Goal: Find specific page/section: Find specific page/section

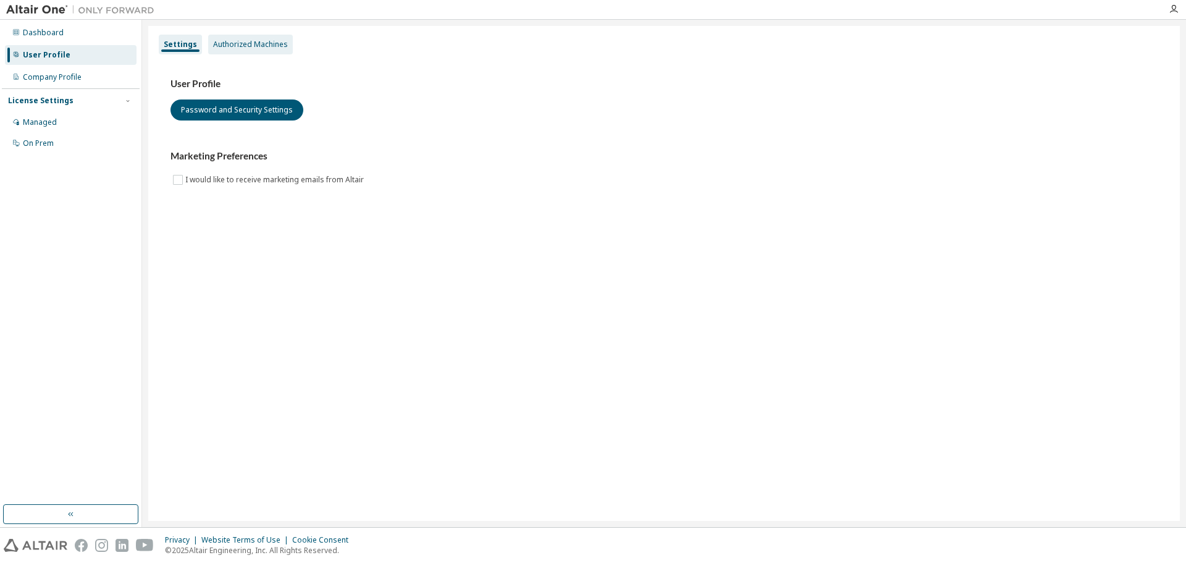
click at [239, 43] on div "Authorized Machines" at bounding box center [250, 45] width 75 height 10
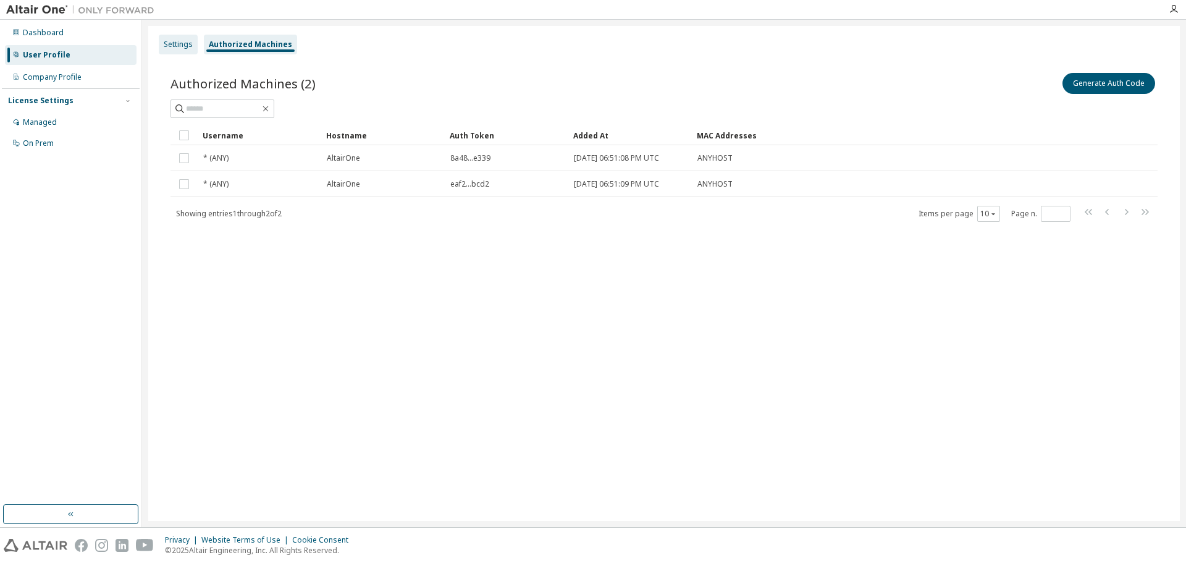
click at [175, 38] on div "Settings" at bounding box center [178, 45] width 39 height 20
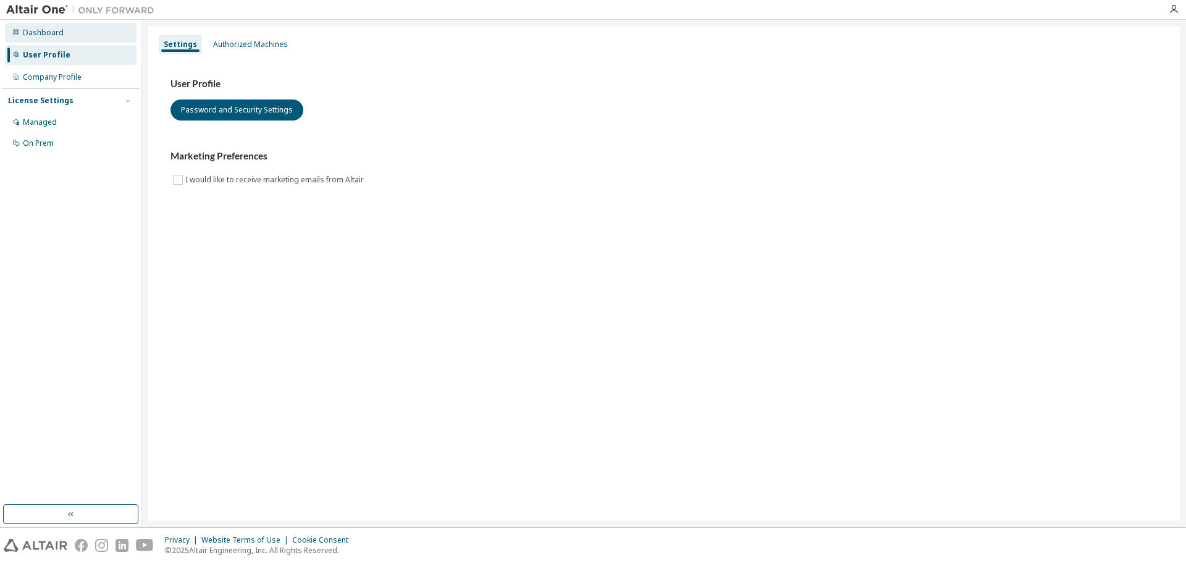
click at [69, 40] on div "Dashboard" at bounding box center [71, 33] width 132 height 20
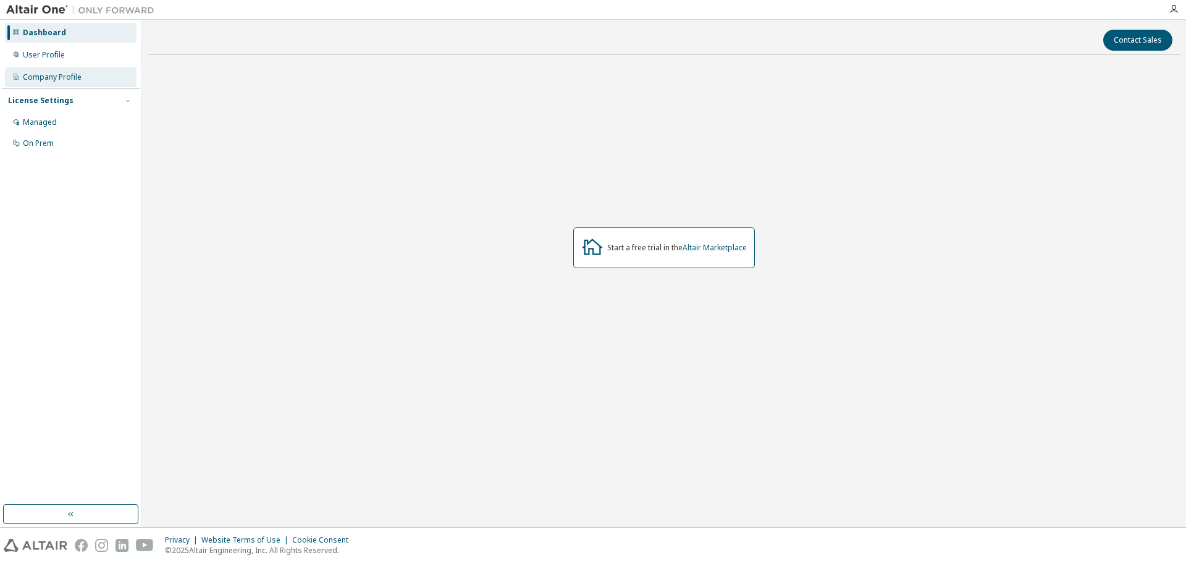
click at [59, 72] on div "Company Profile" at bounding box center [52, 77] width 59 height 10
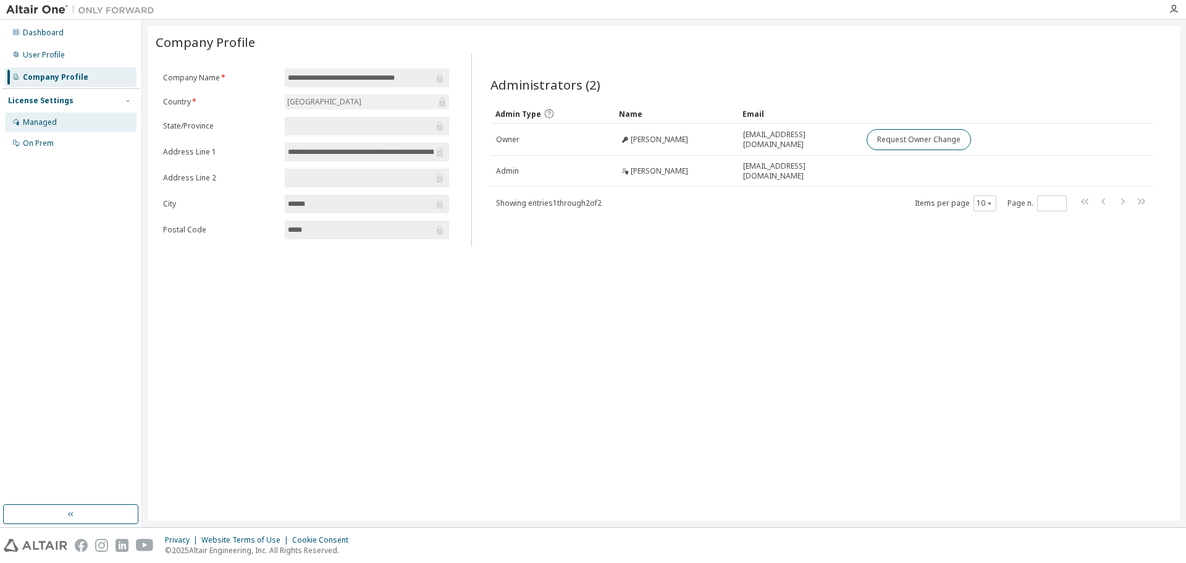
click at [72, 117] on div "Managed" at bounding box center [71, 122] width 132 height 20
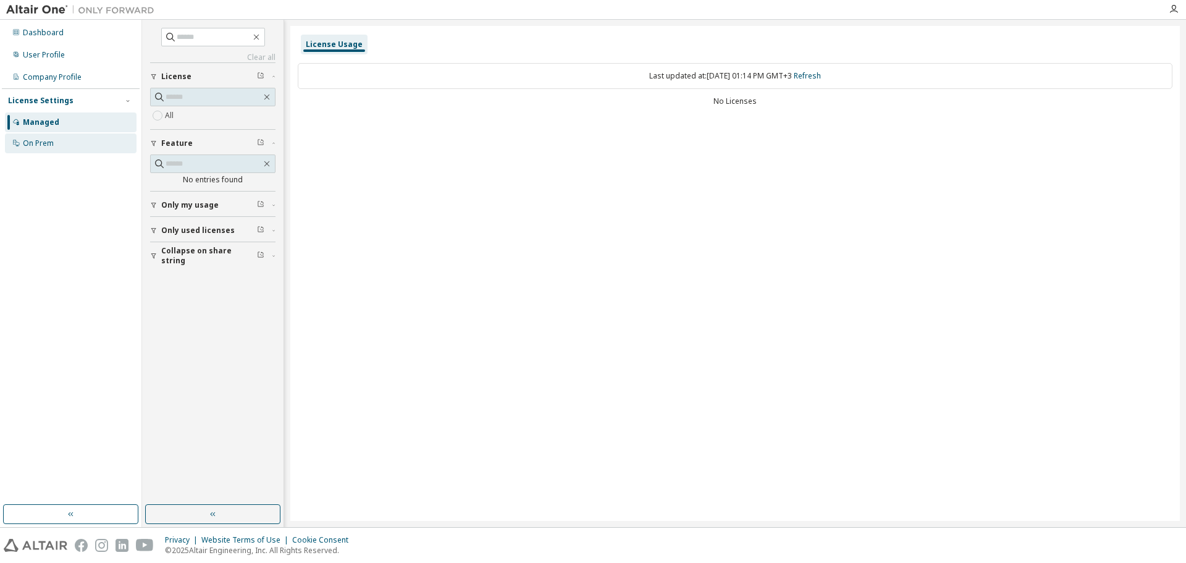
click at [51, 144] on div "On Prem" at bounding box center [38, 143] width 31 height 10
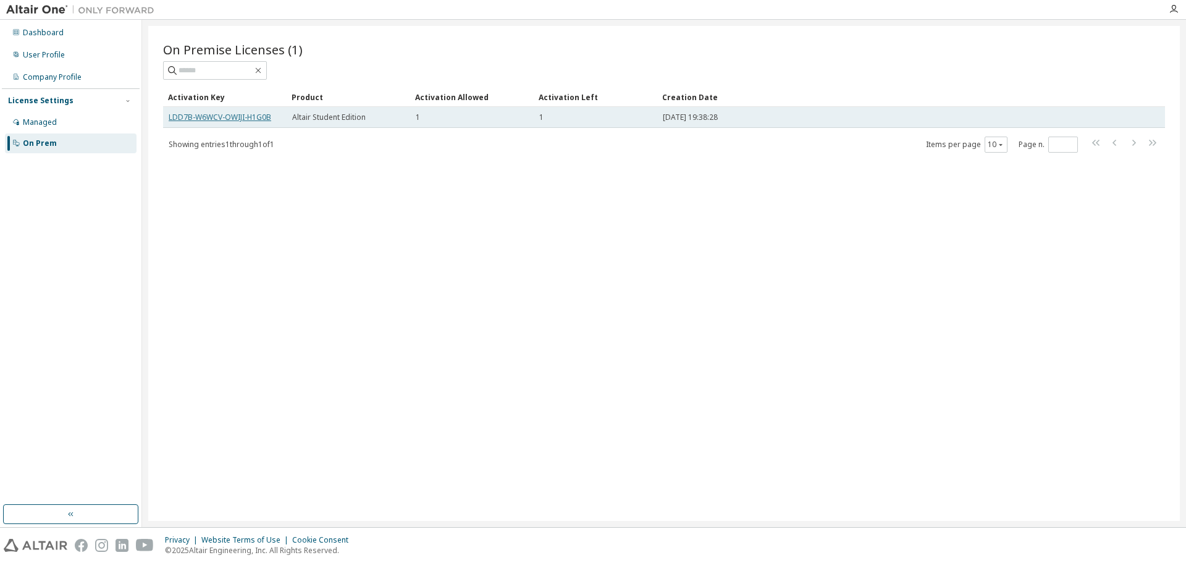
click at [240, 114] on link "LDD7B-W6WCV-OWIJI-H1G0B" at bounding box center [220, 117] width 103 height 11
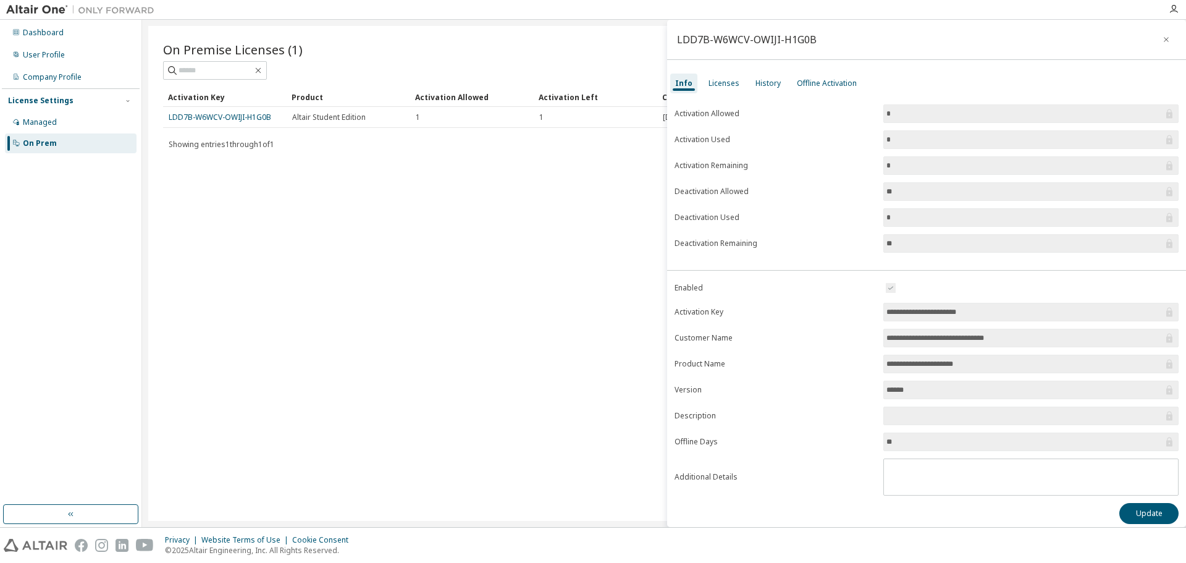
click at [550, 334] on div "On Premise Licenses (1) Clear Load Save Save As Field Operator Value Select fil…" at bounding box center [664, 273] width 1032 height 495
click at [724, 77] on div "Licenses" at bounding box center [724, 84] width 41 height 20
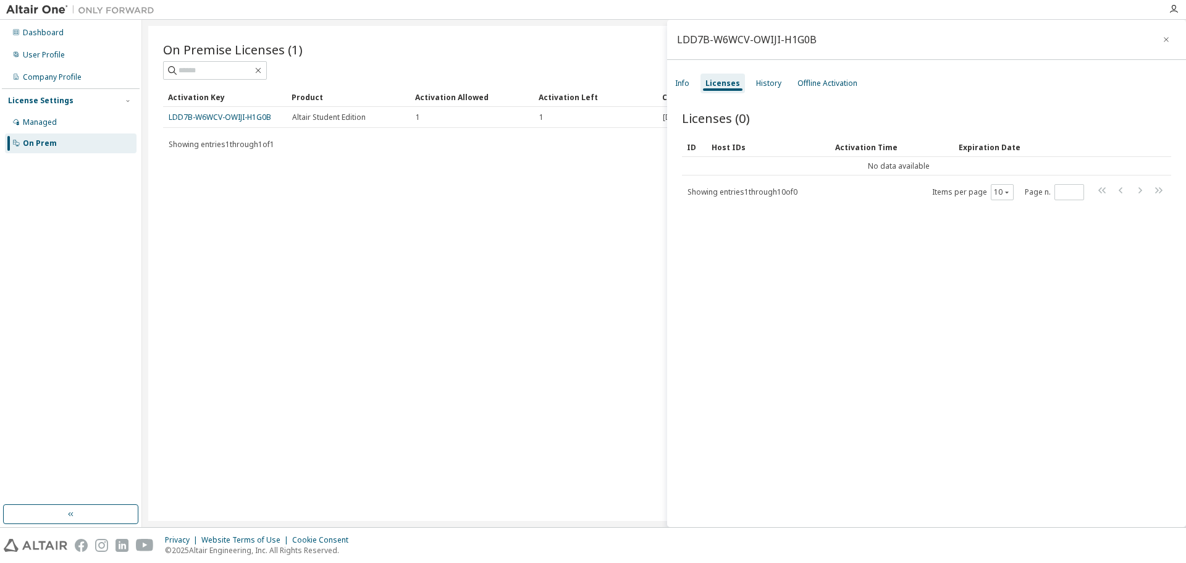
click at [659, 213] on div "On Premise Licenses (1) Clear Load Save Save As Field Operator Value Select fil…" at bounding box center [664, 273] width 1032 height 495
drag, startPoint x: 1164, startPoint y: 35, endPoint x: 1141, endPoint y: 47, distance: 26.0
click at [1167, 36] on button "button" at bounding box center [1167, 40] width 20 height 20
